Goal: Check status: Check status

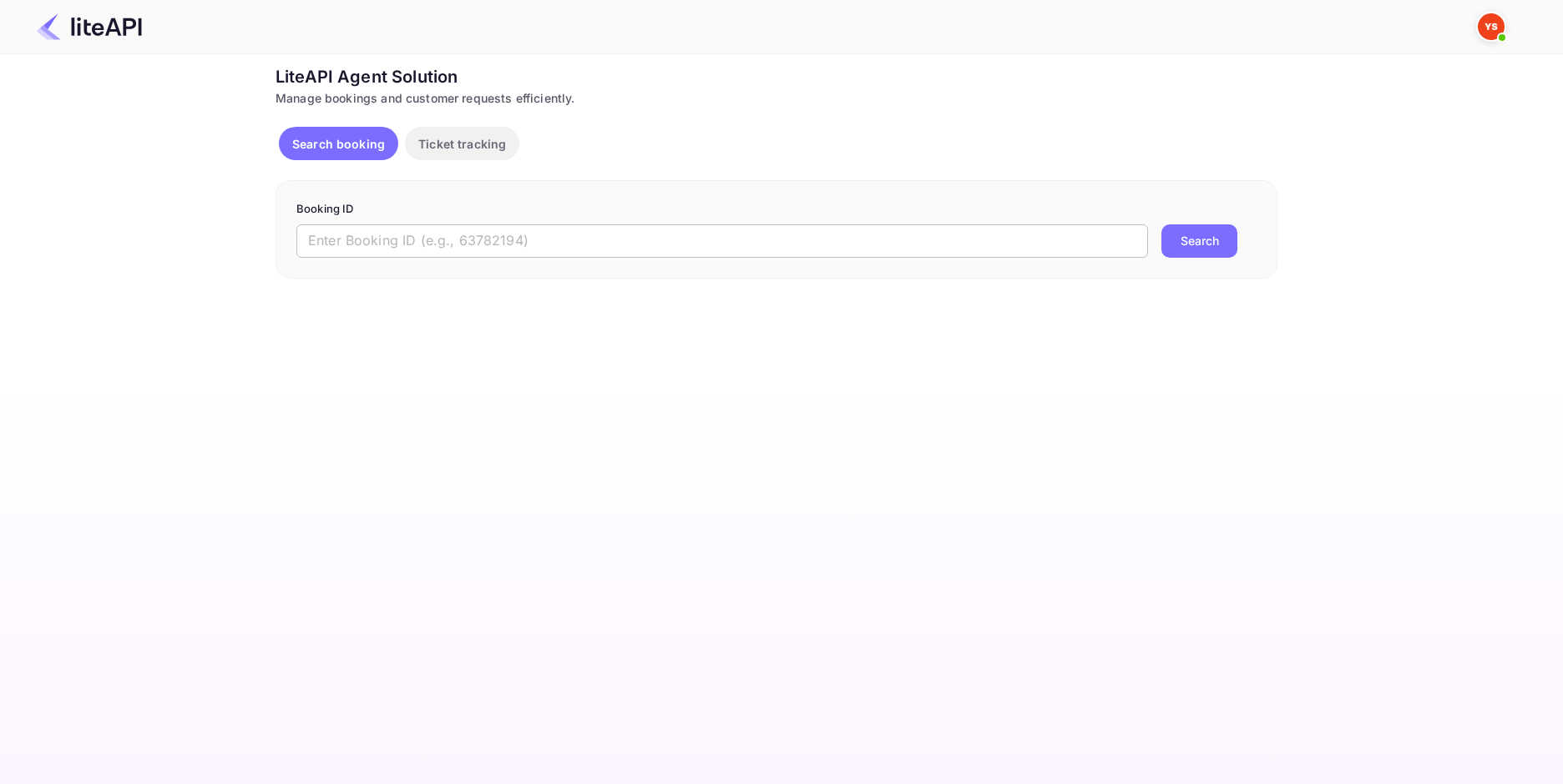
click at [540, 245] on input "text" at bounding box center [722, 241] width 852 height 33
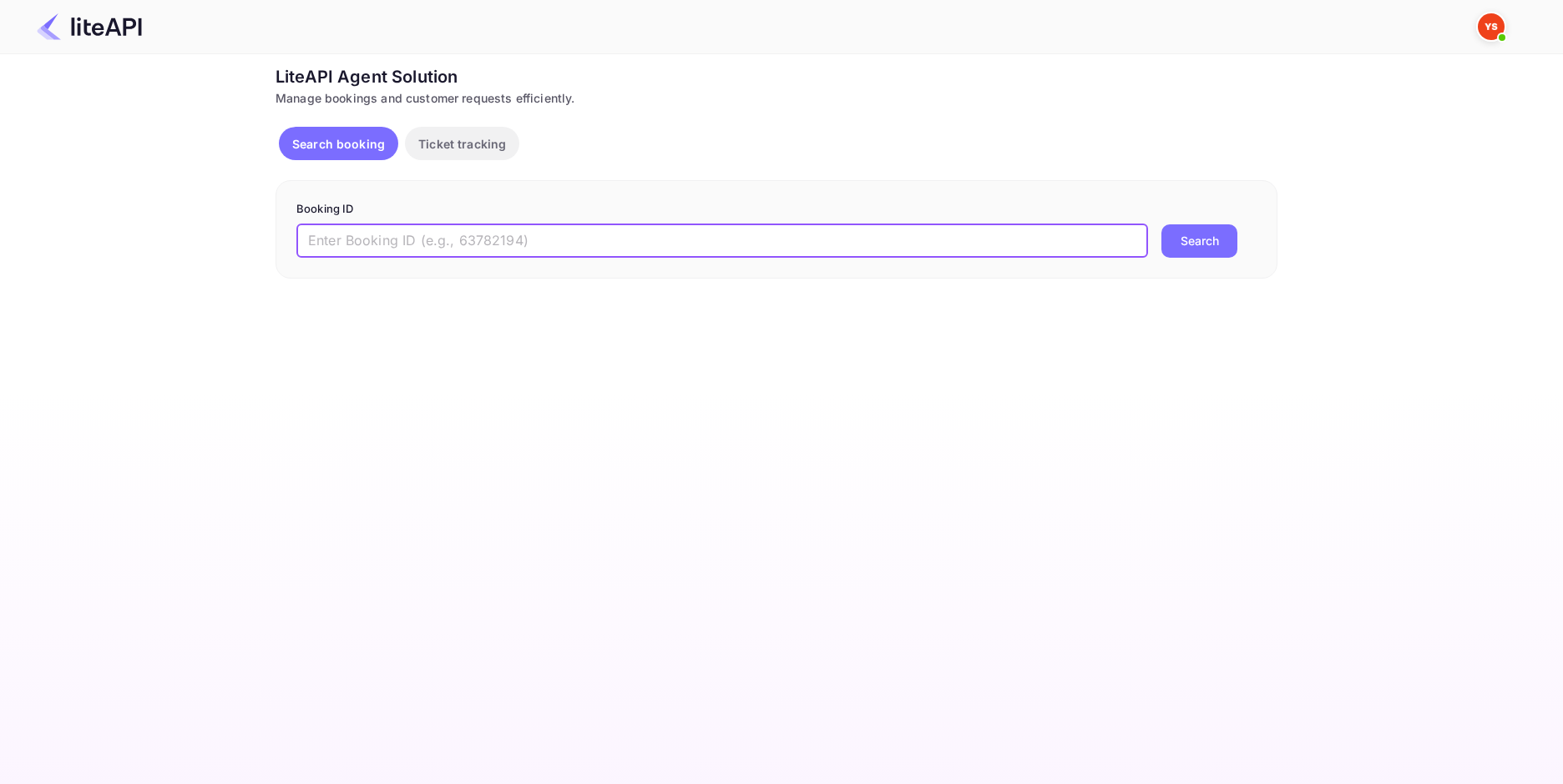
paste input "8534521"
type input "8534521"
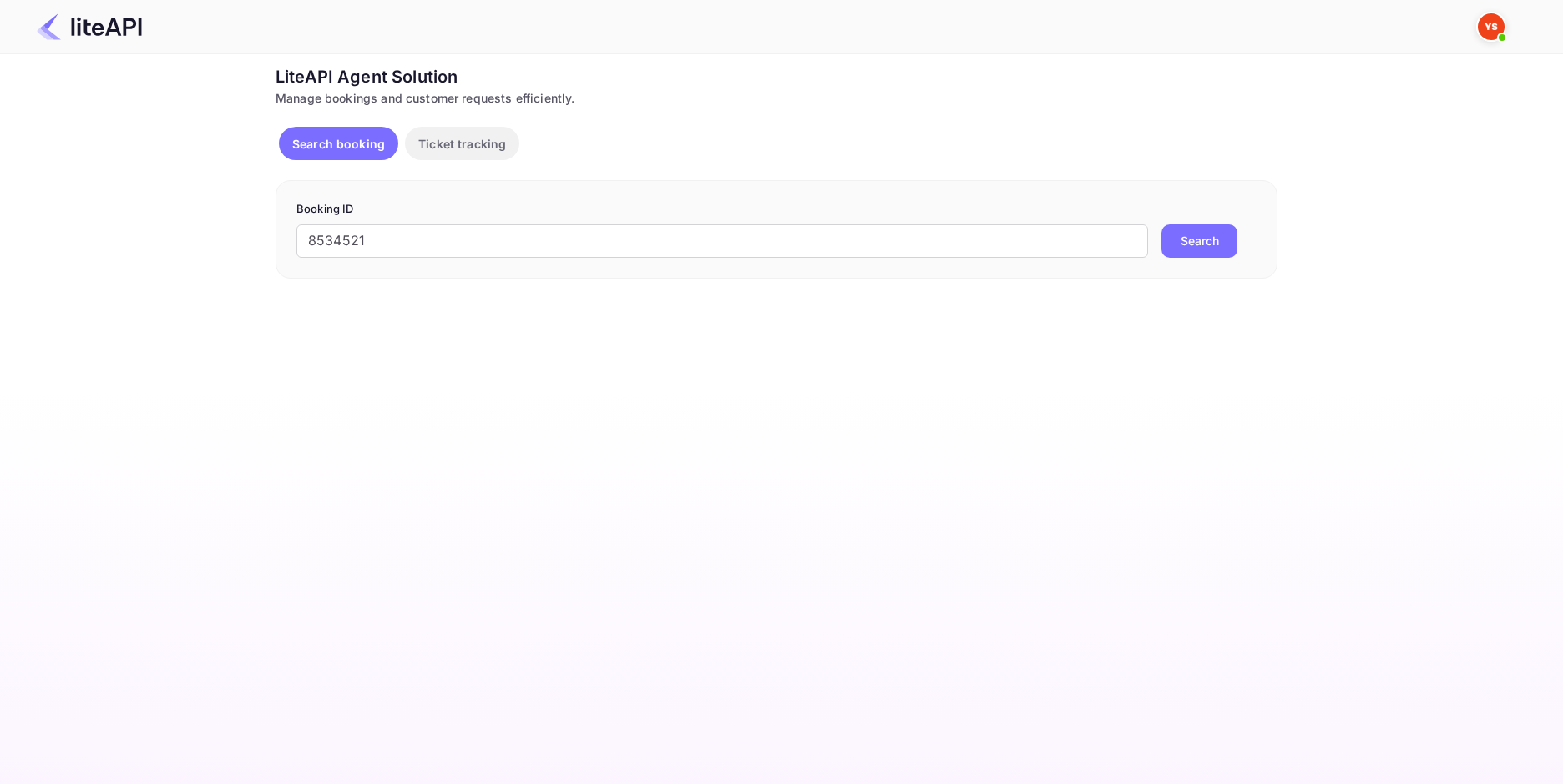
click at [1175, 240] on button "Search" at bounding box center [1198, 241] width 76 height 33
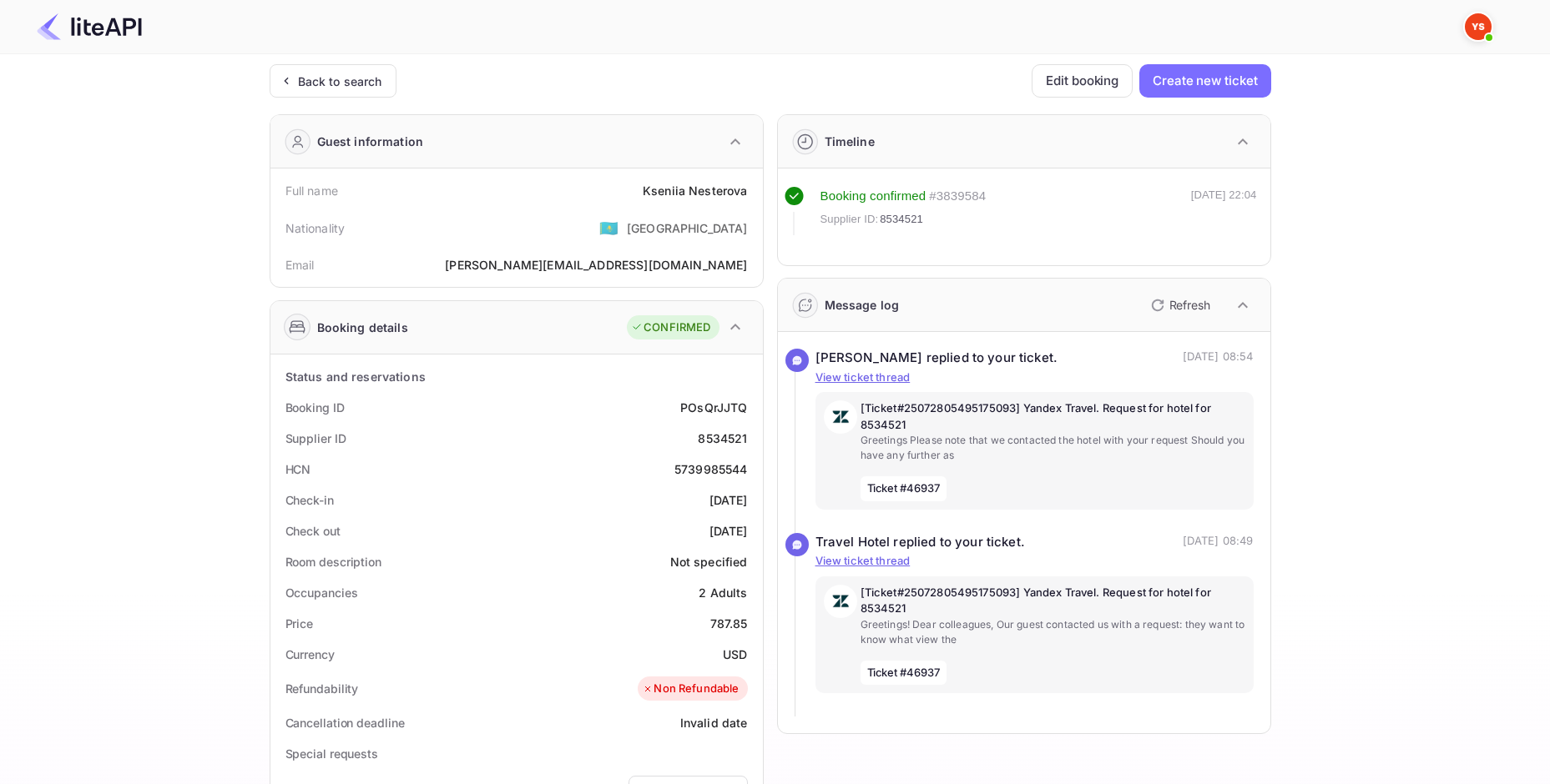
click at [733, 615] on div "787.85" at bounding box center [729, 623] width 37 height 18
copy div "787.85"
click at [728, 654] on div "USD" at bounding box center [735, 655] width 24 height 18
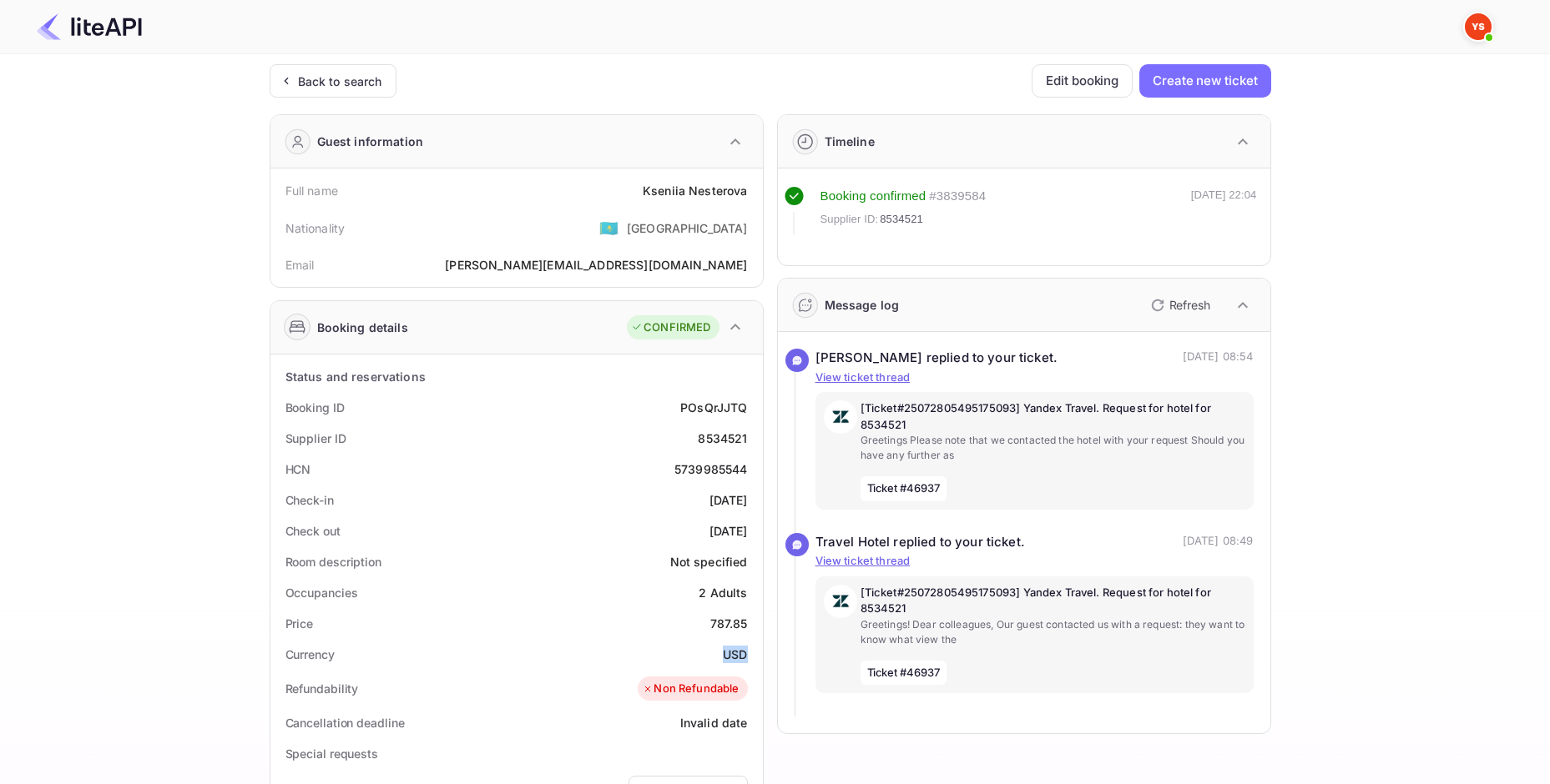
copy div "USD"
